Goal: Information Seeking & Learning: Understand process/instructions

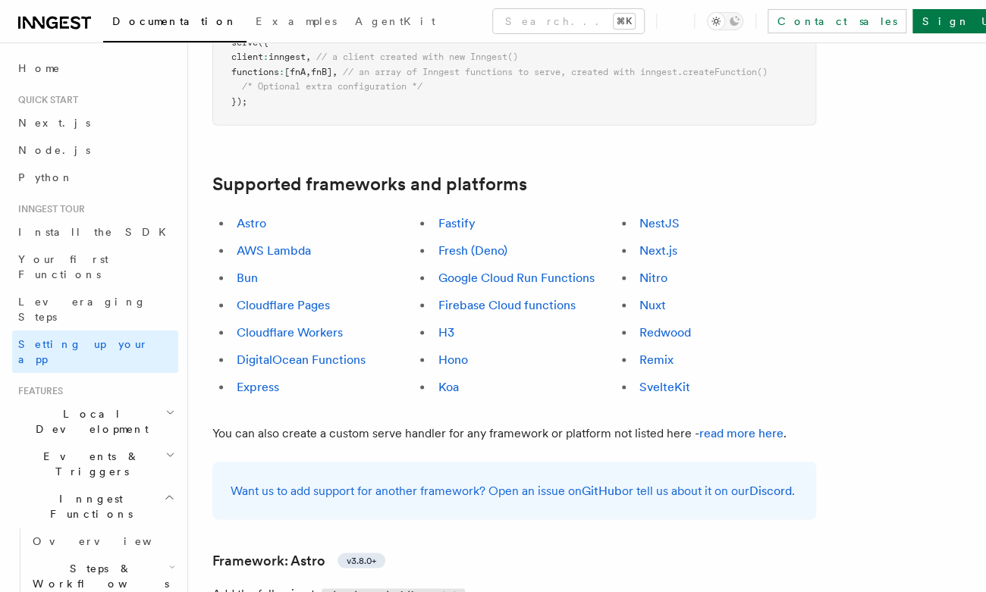
scroll to position [831, 0]
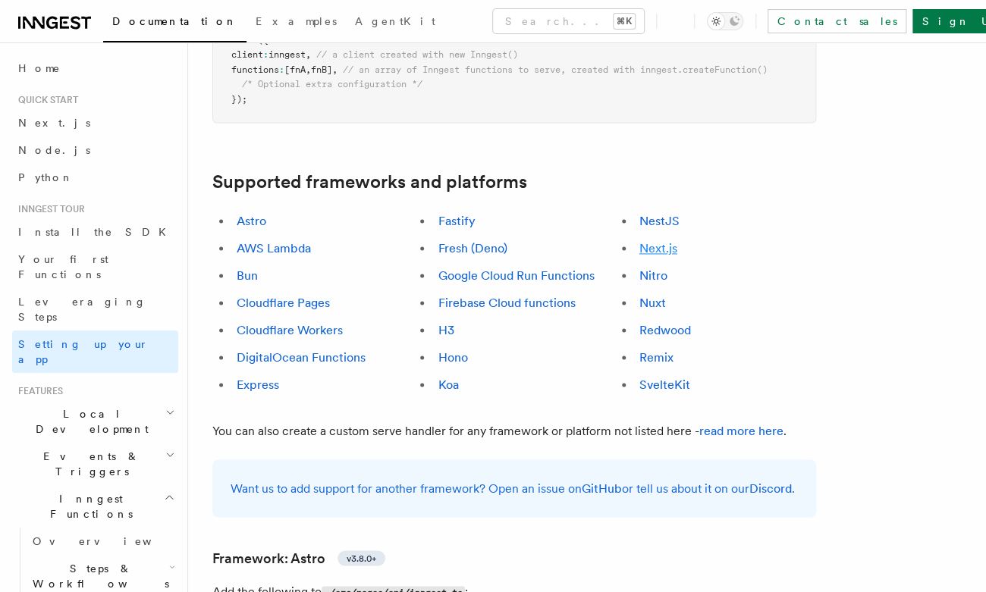
click at [665, 241] on link "Next.js" at bounding box center [658, 248] width 38 height 14
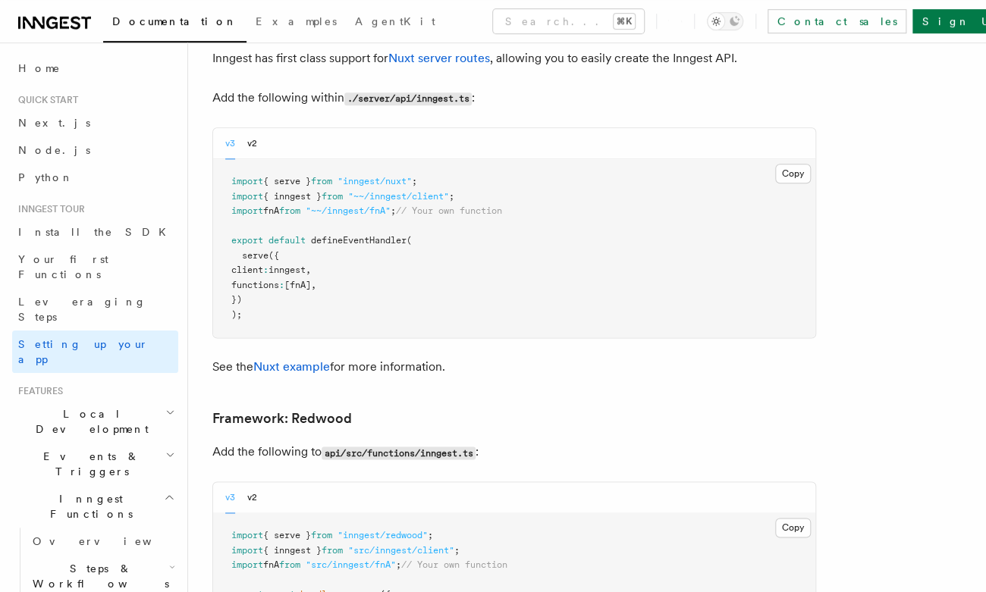
scroll to position [10459, 0]
click at [141, 400] on h2 "Local Development" at bounding box center [95, 421] width 166 height 42
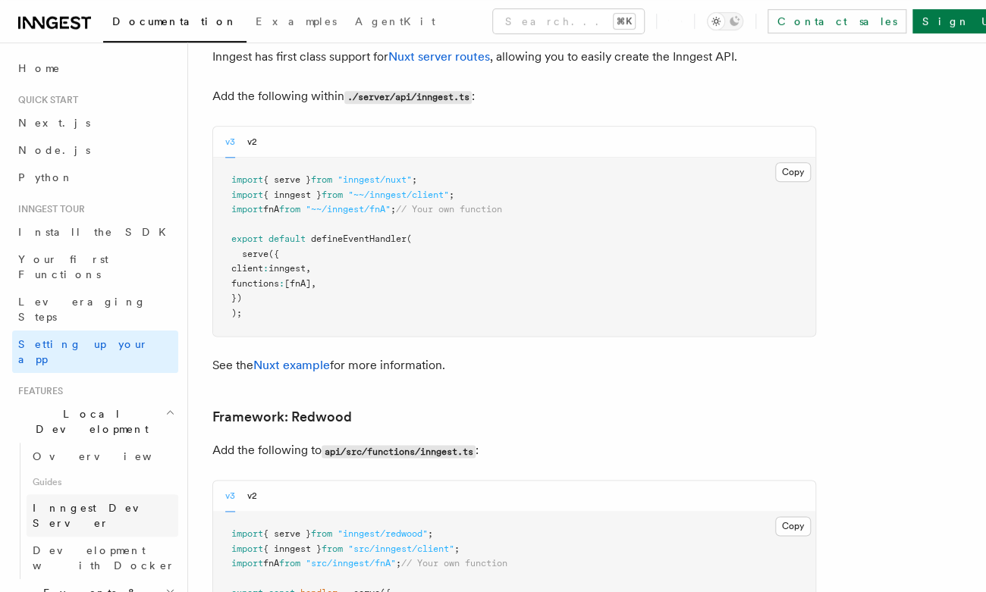
click at [124, 494] on link "Inngest Dev Server" at bounding box center [103, 515] width 152 height 42
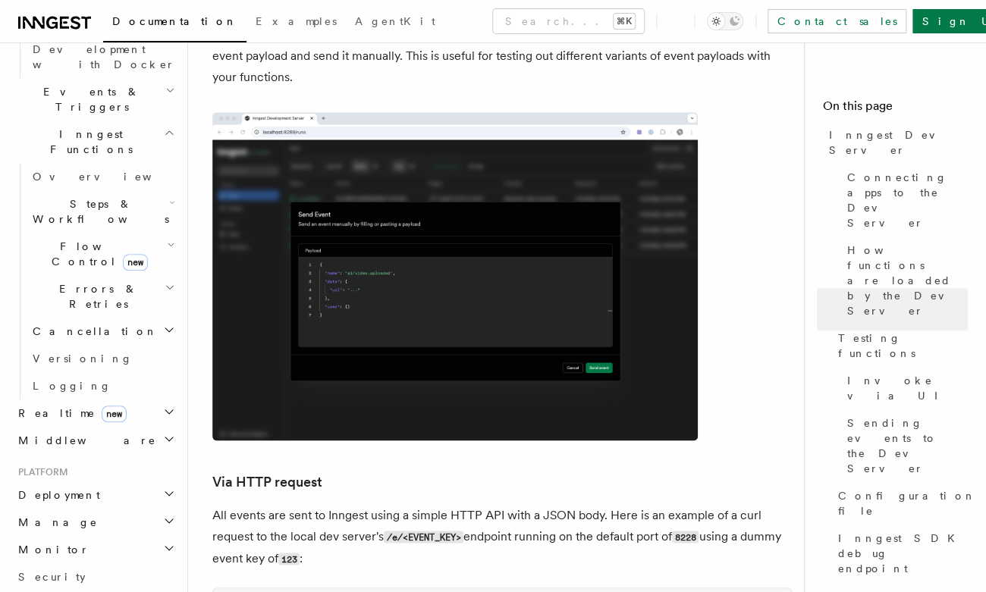
scroll to position [539, 0]
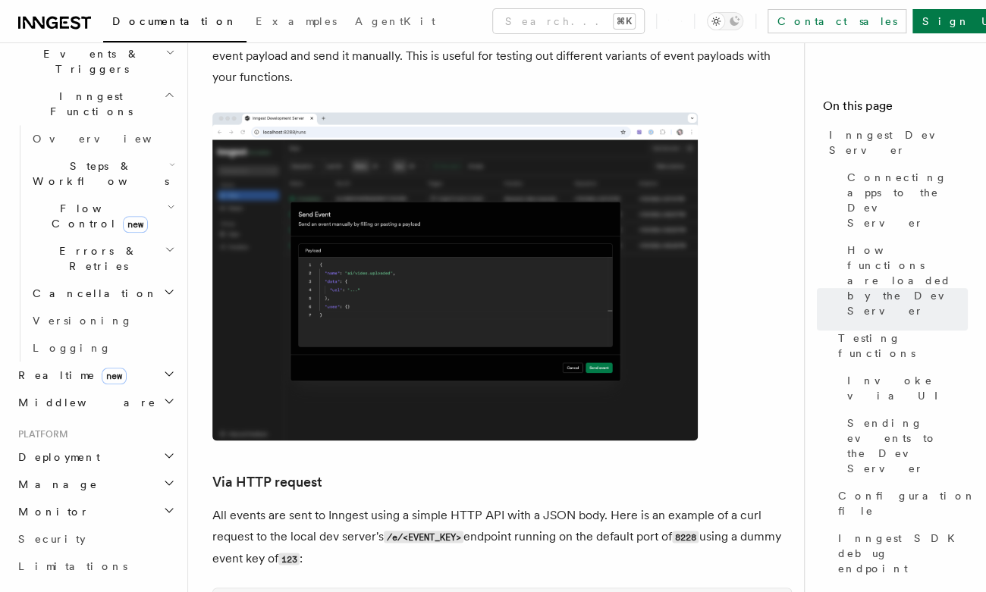
click at [134, 444] on h2 "Deployment" at bounding box center [95, 457] width 166 height 27
click at [123, 541] on link "Syncing" at bounding box center [103, 554] width 152 height 27
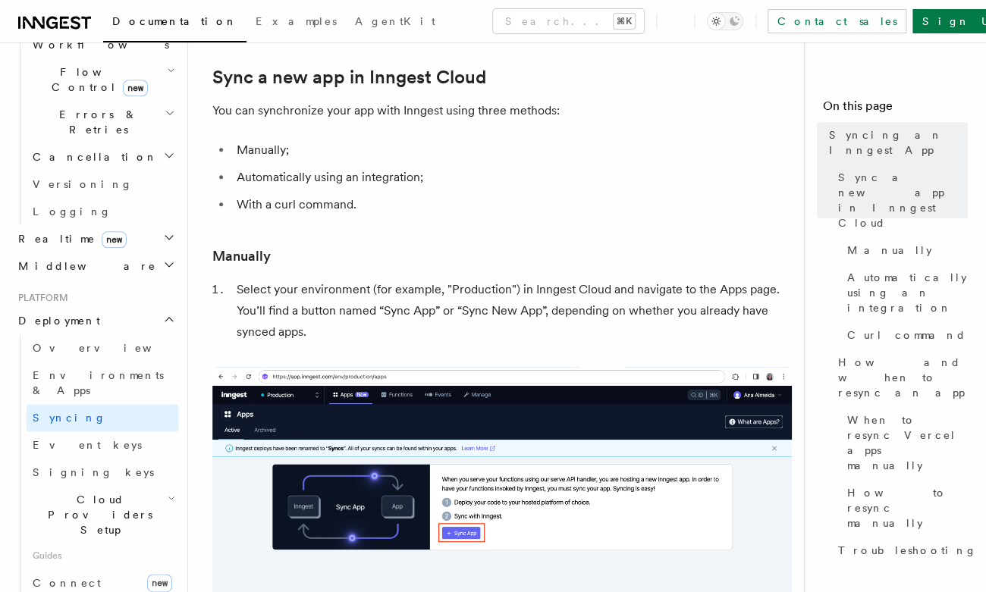
scroll to position [178, 0]
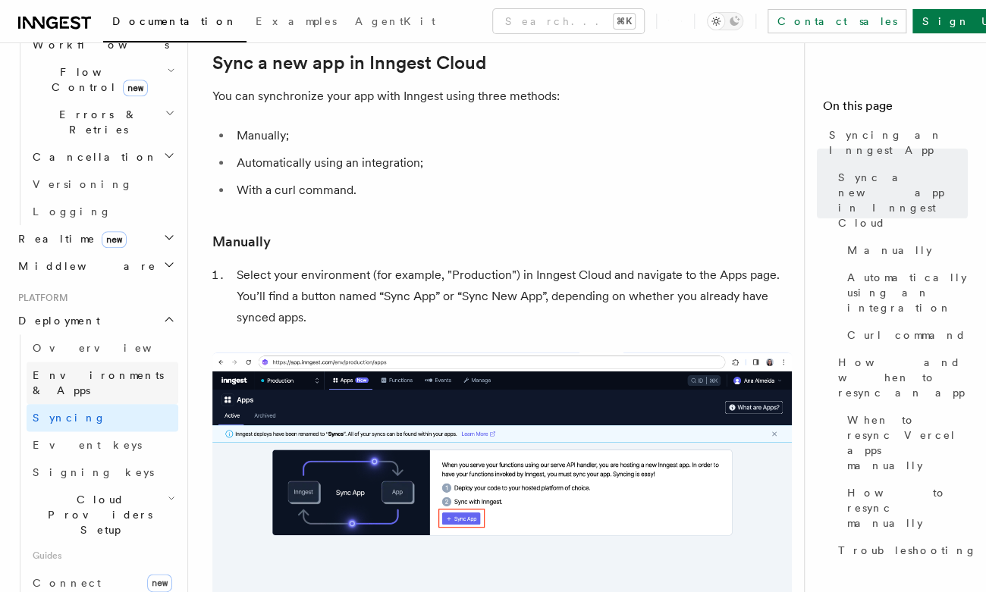
click at [149, 362] on link "Environments & Apps" at bounding box center [103, 383] width 152 height 42
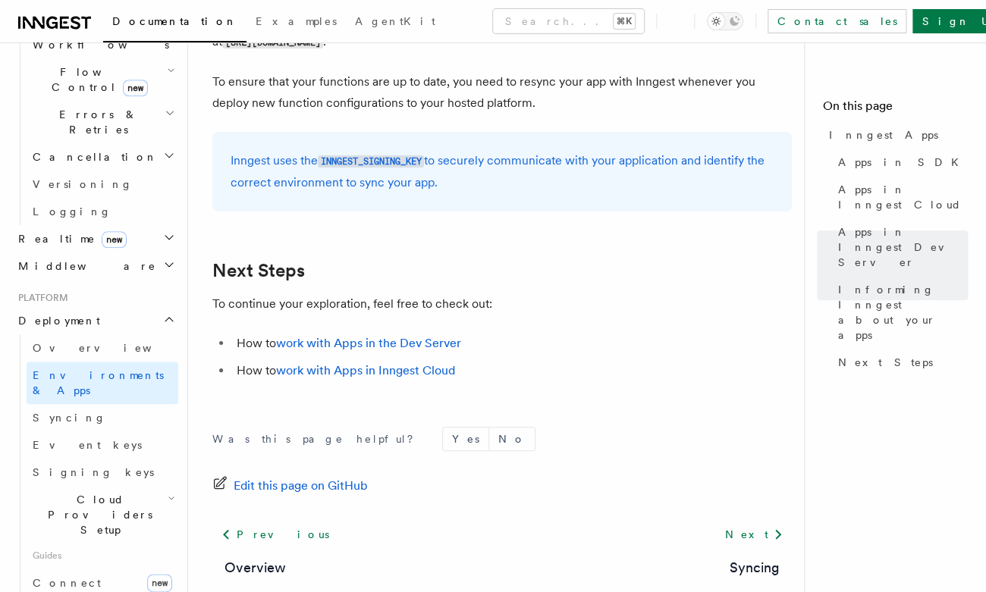
scroll to position [2489, 0]
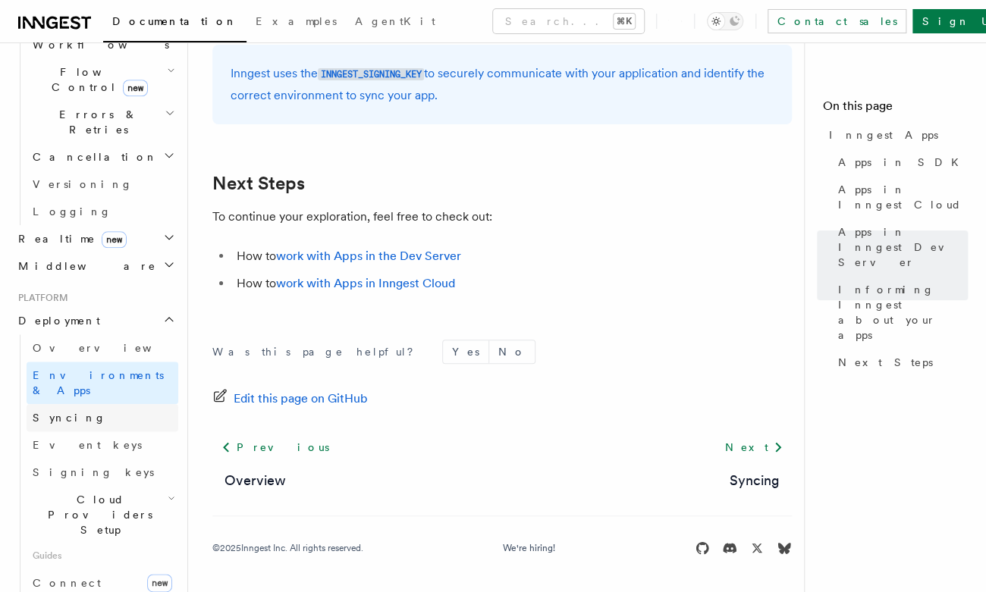
click at [133, 404] on link "Syncing" at bounding box center [103, 417] width 152 height 27
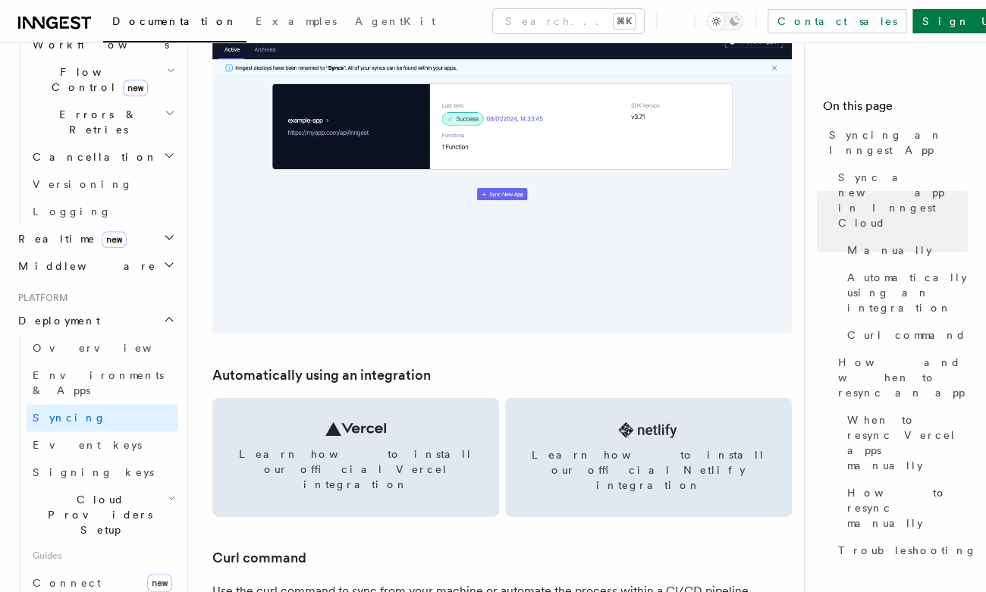
scroll to position [1906, 0]
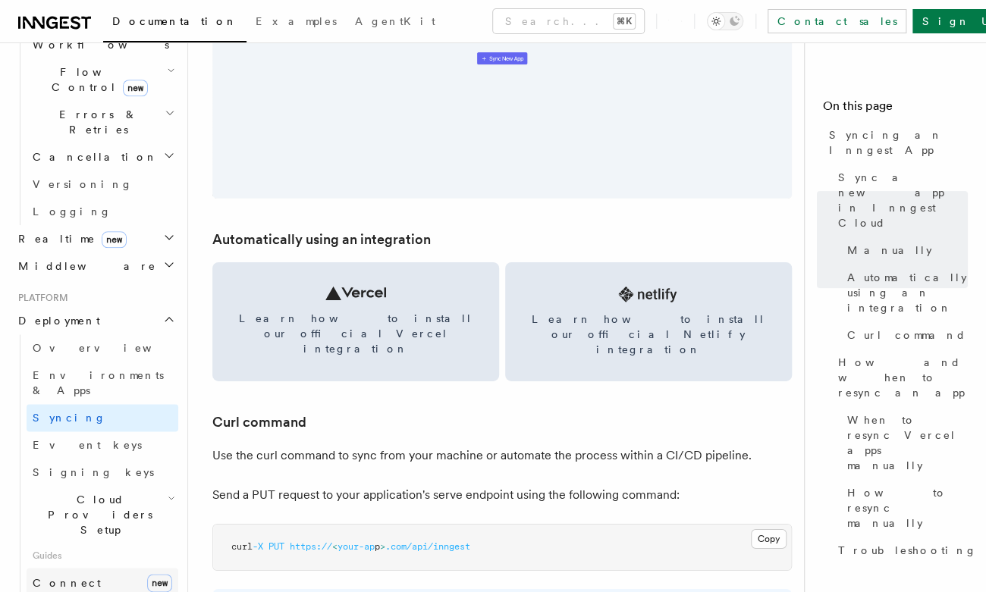
click at [105, 568] on link "Connect new" at bounding box center [103, 583] width 152 height 30
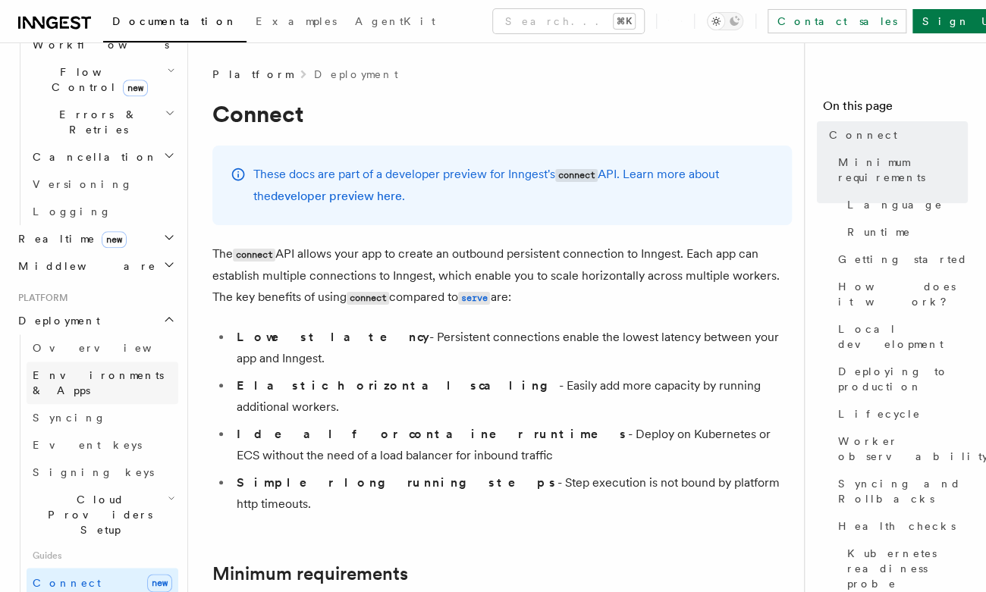
click at [138, 362] on link "Environments & Apps" at bounding box center [103, 383] width 152 height 42
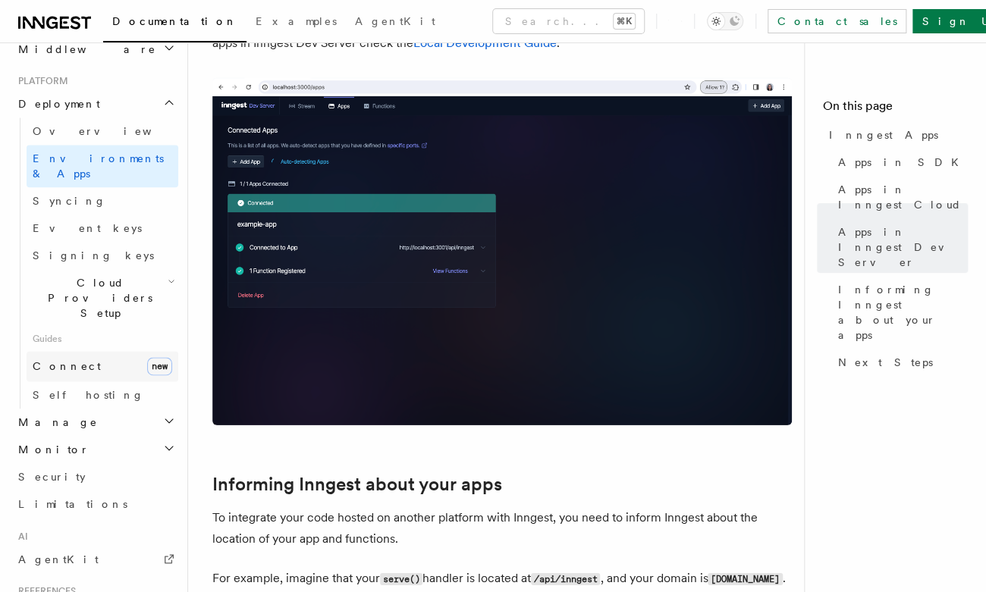
scroll to position [867, 0]
